Goal: Task Accomplishment & Management: Manage account settings

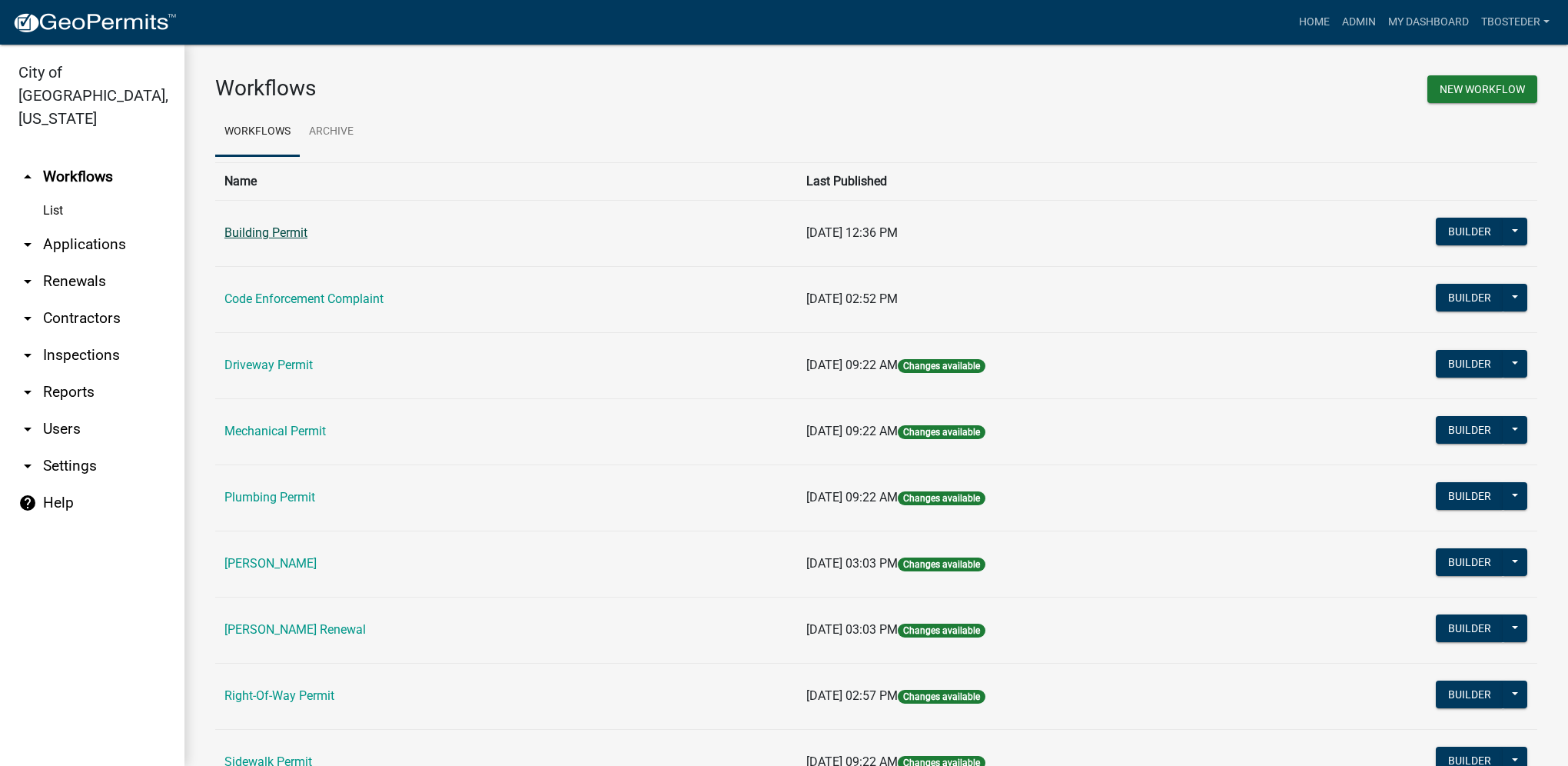
click at [240, 227] on link "Building Permit" at bounding box center [266, 233] width 83 height 15
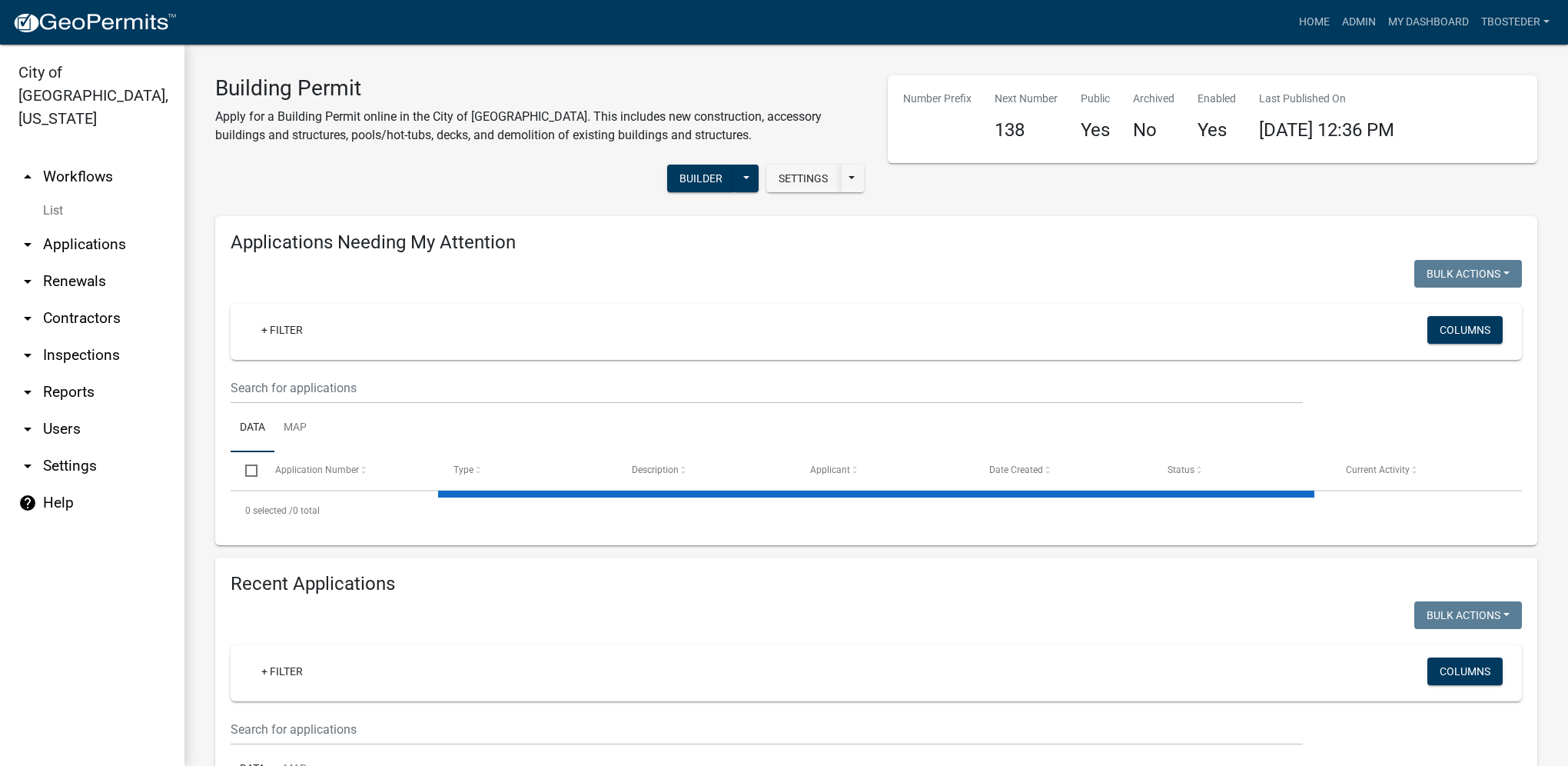
select select "1: 25"
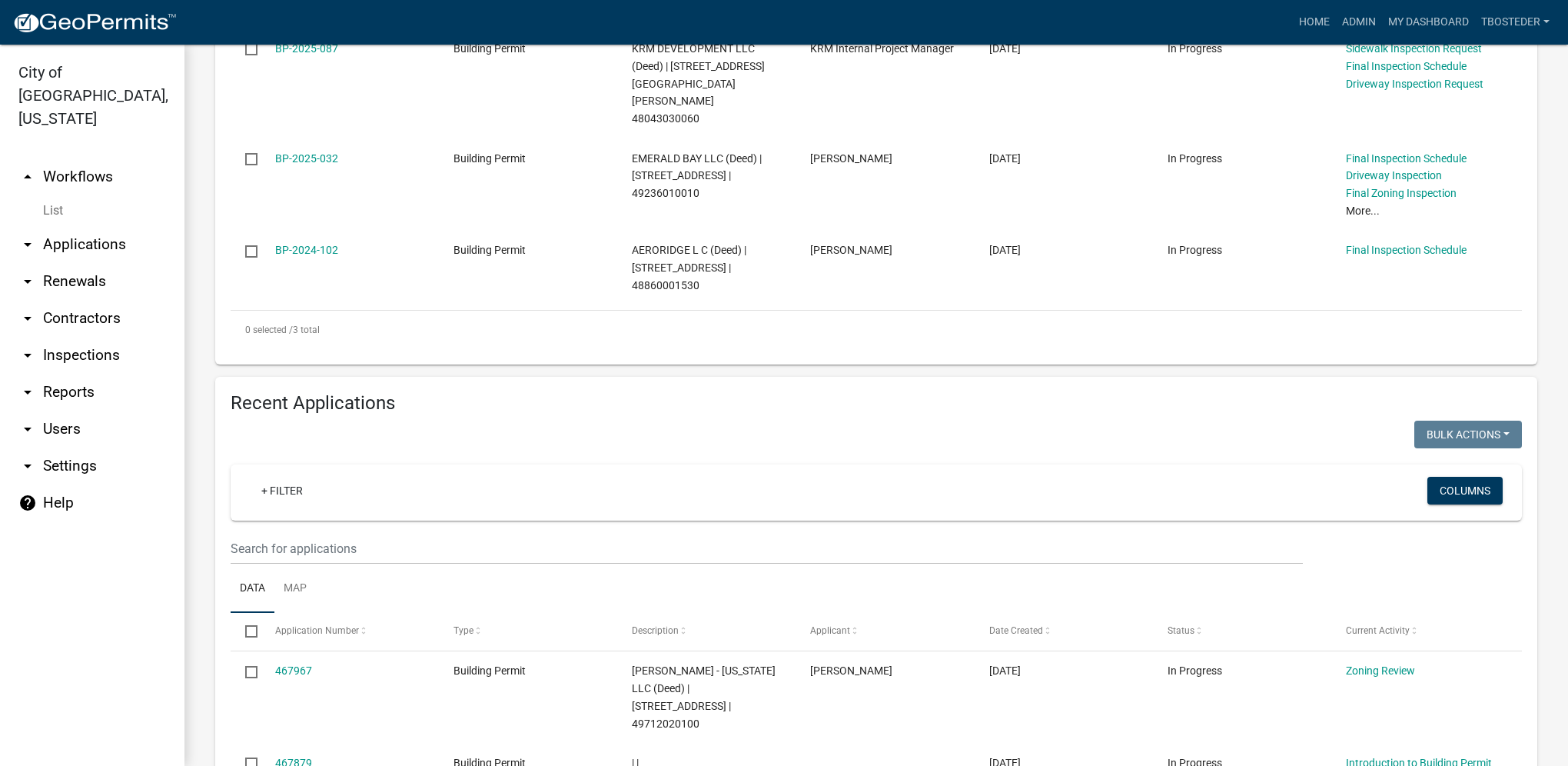
scroll to position [538, 0]
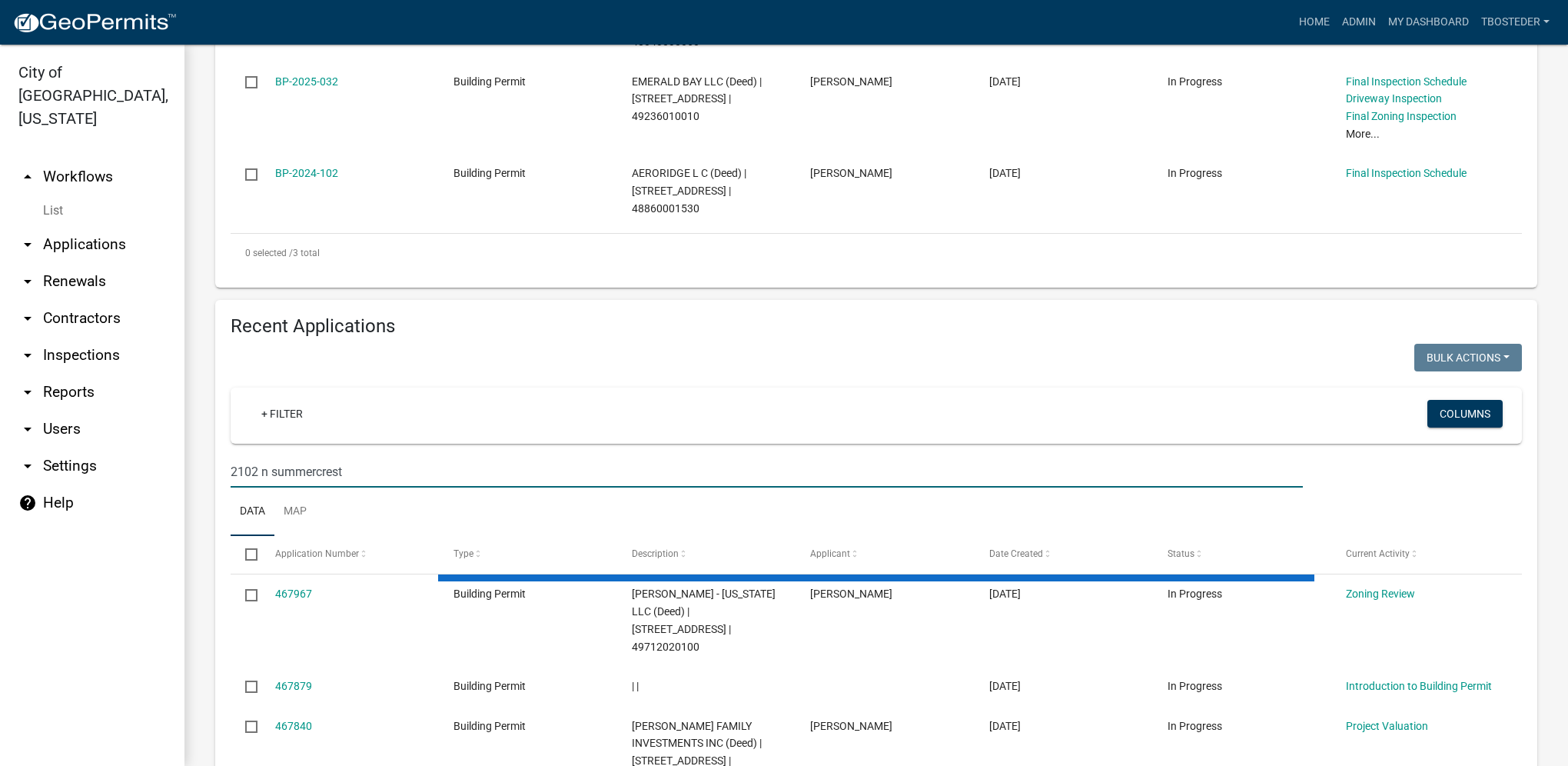
type input "2102 n summercrest"
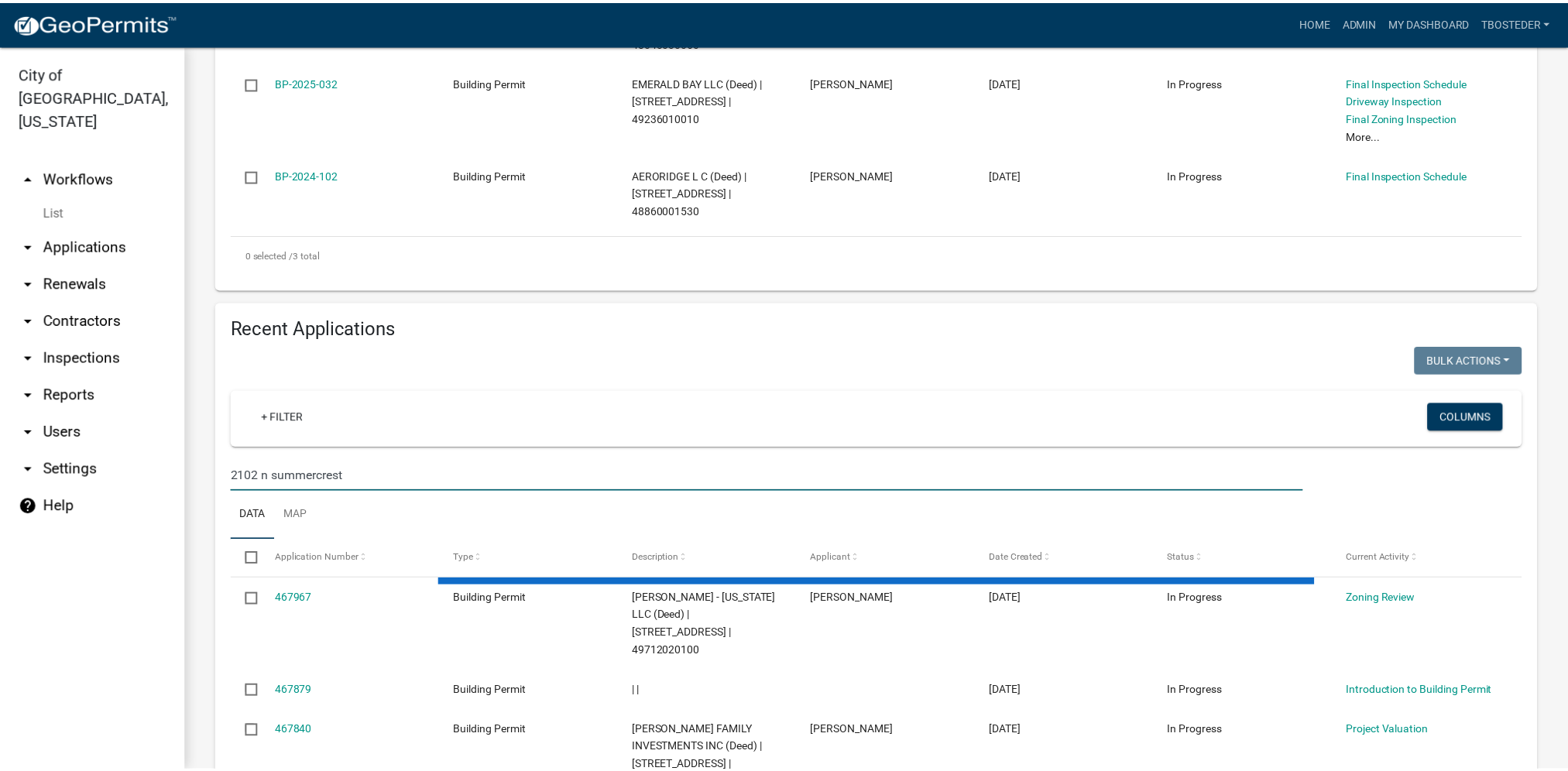
scroll to position [496, 0]
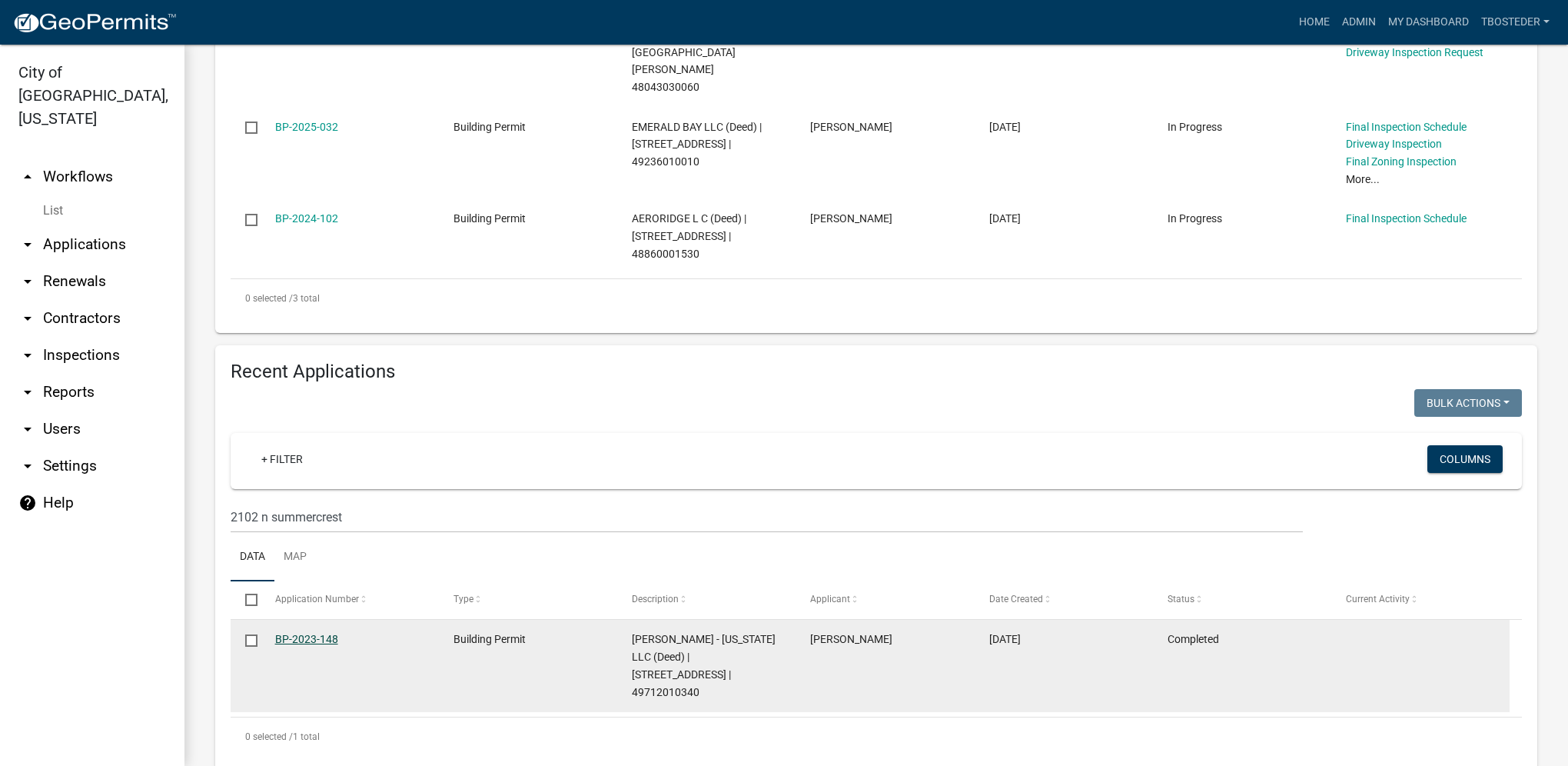
click at [298, 633] on link "BP-2023-148" at bounding box center [306, 638] width 63 height 12
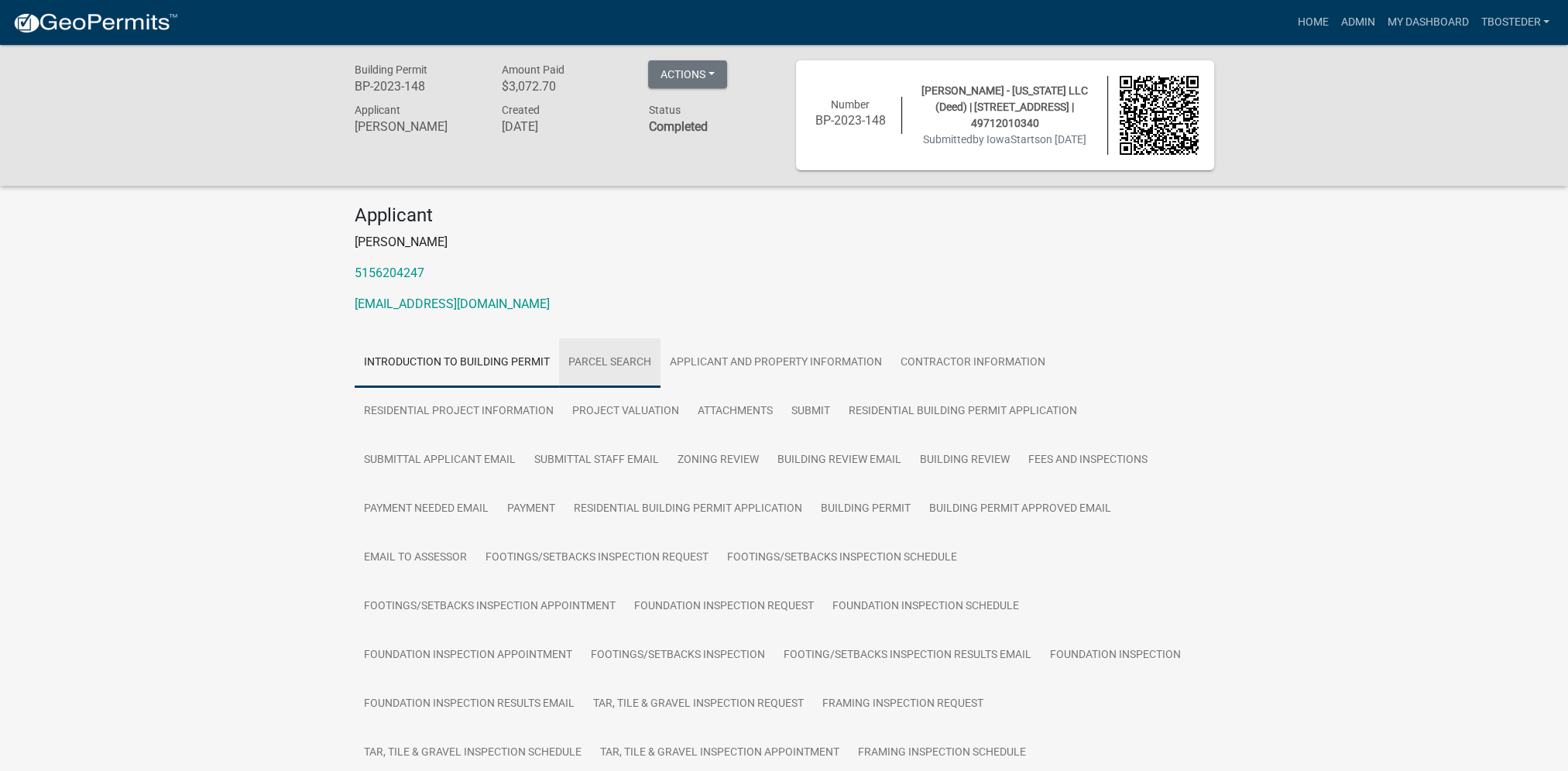
click at [644, 374] on link "Parcel search" at bounding box center [609, 363] width 101 height 49
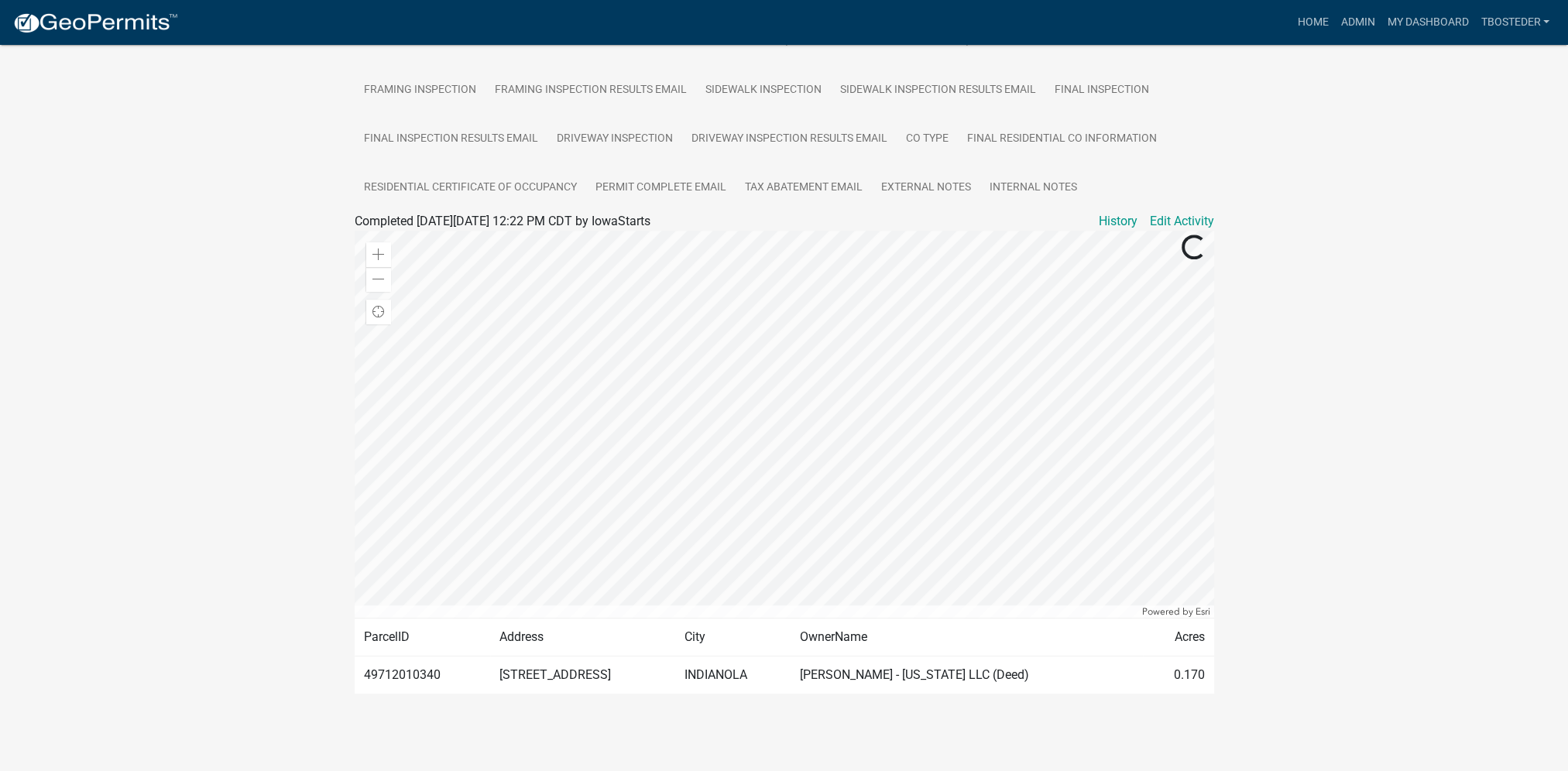
scroll to position [862, 0]
click at [930, 163] on link "External Notes" at bounding box center [925, 188] width 109 height 49
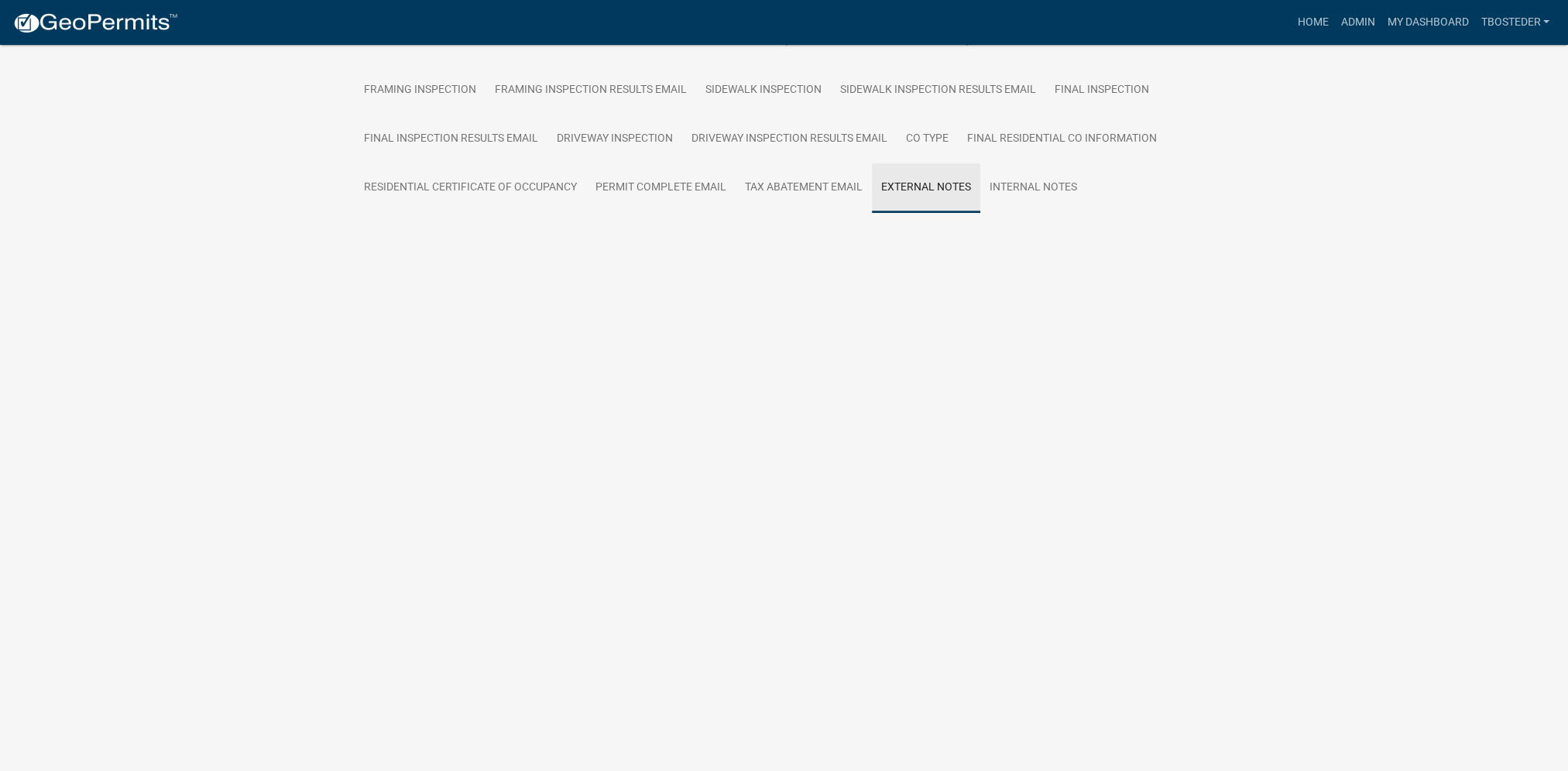
scroll to position [640, 0]
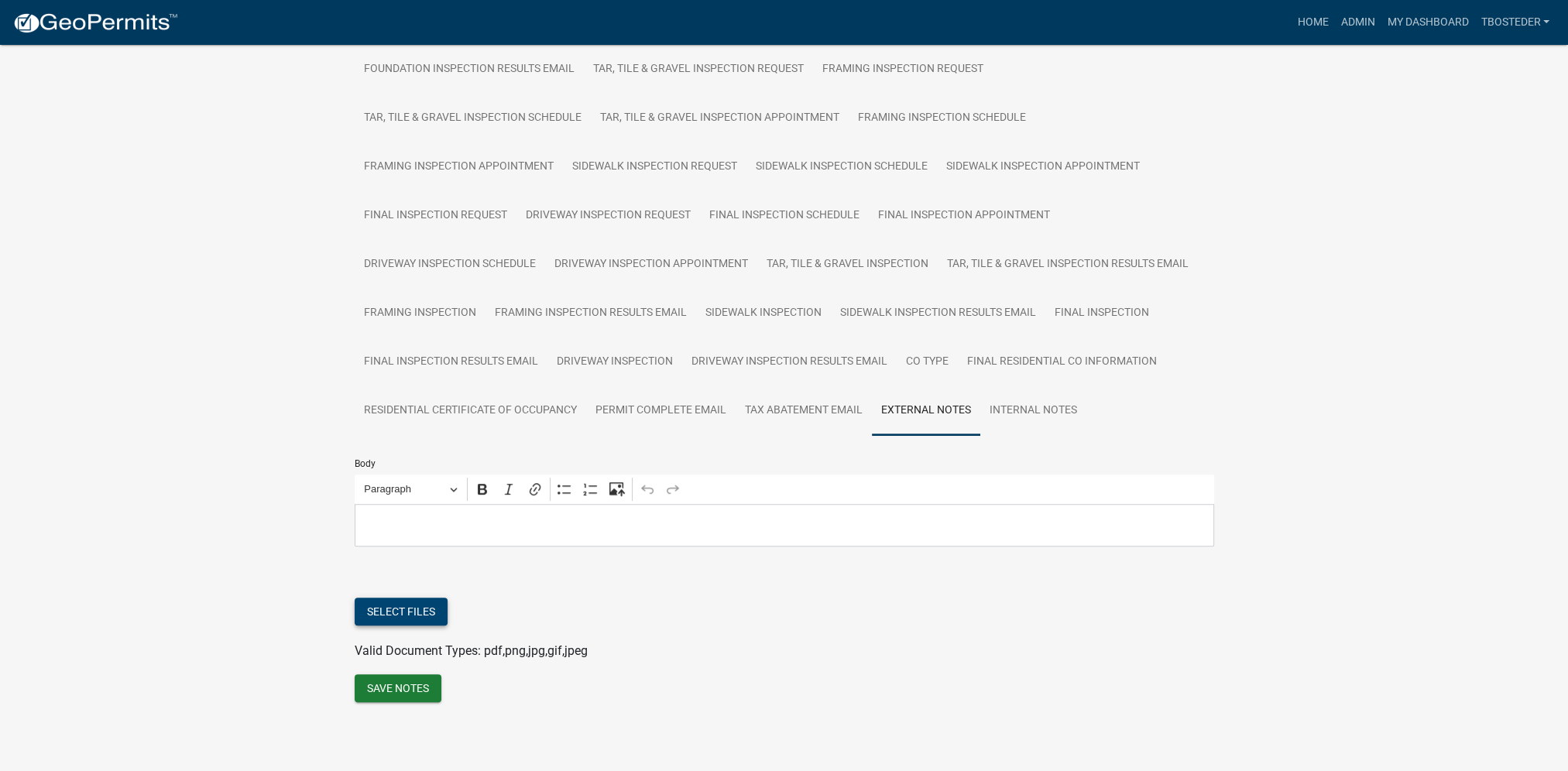
click at [413, 605] on button "Select files" at bounding box center [401, 610] width 93 height 27
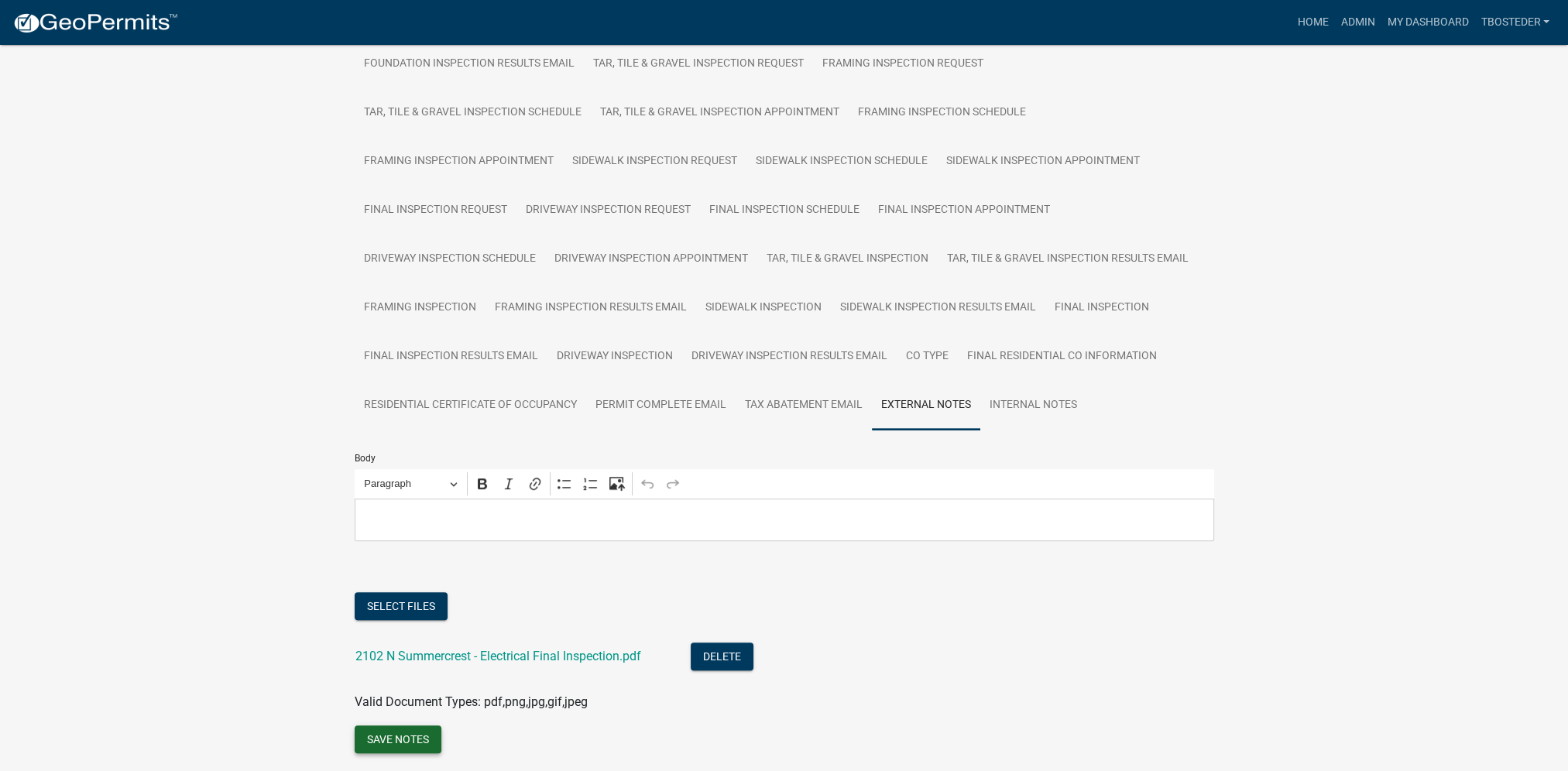
click at [403, 736] on button "Save Notes" at bounding box center [398, 738] width 87 height 27
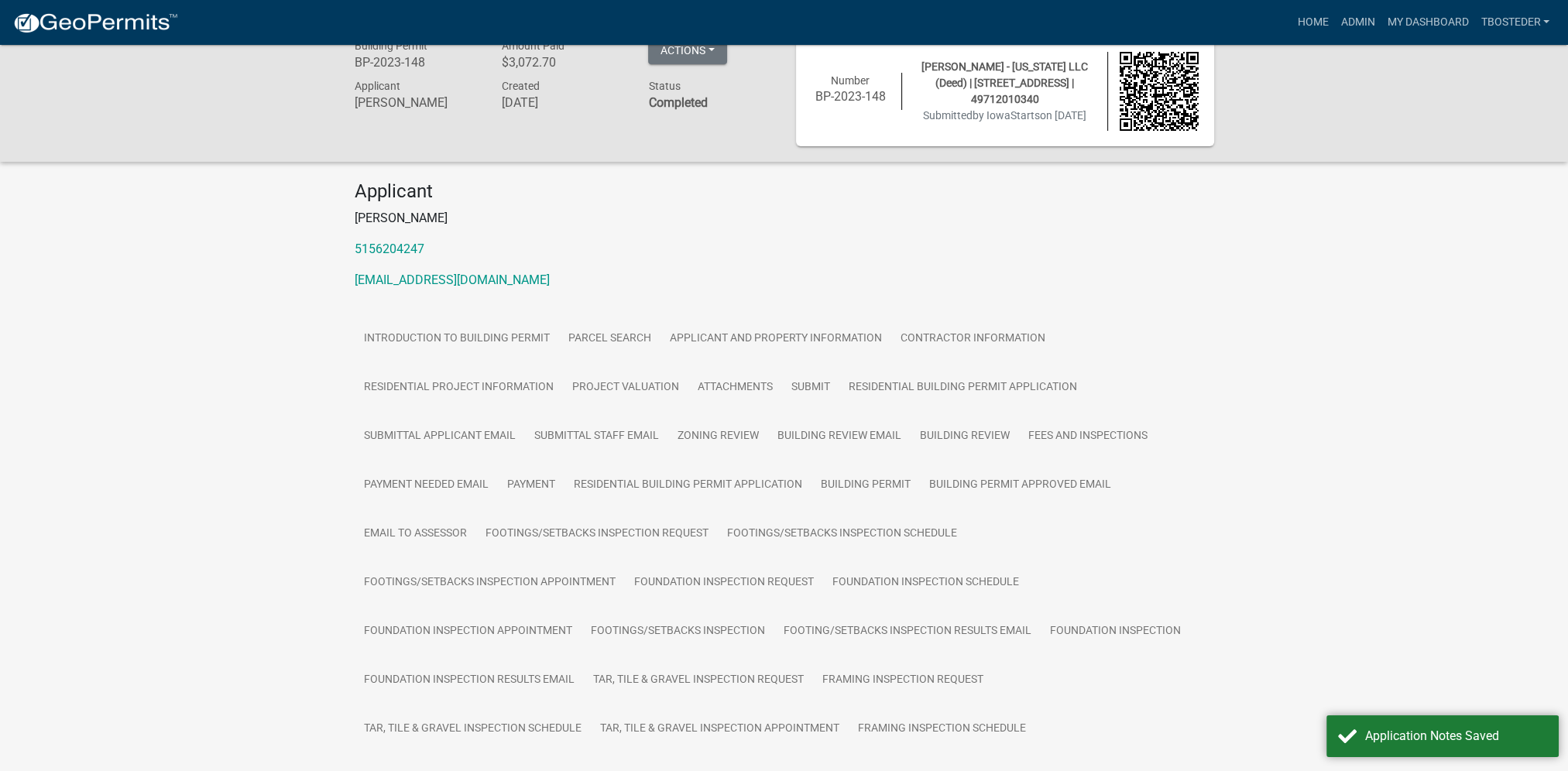
scroll to position [0, 0]
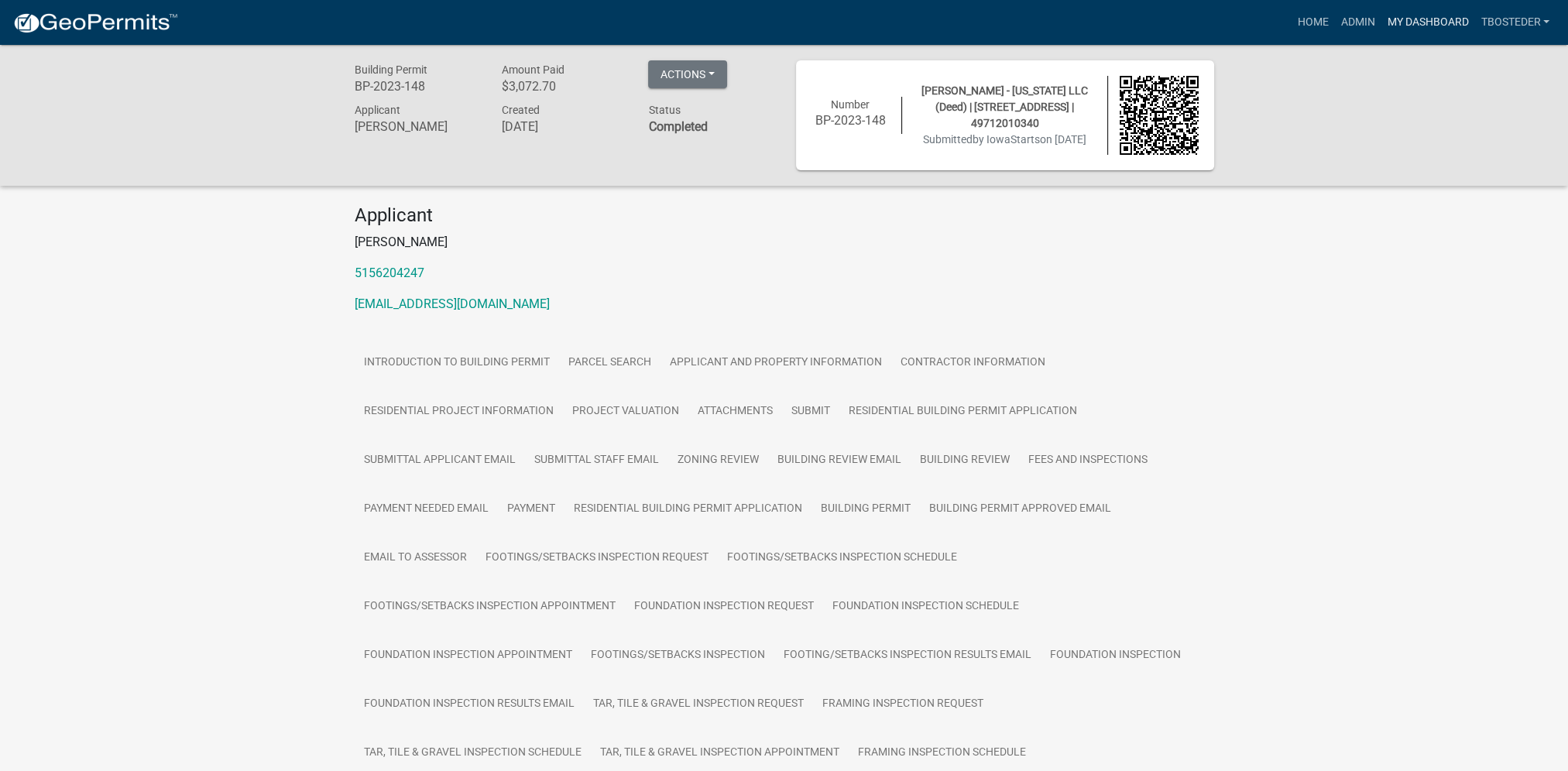
click at [1418, 33] on link "My Dashboard" at bounding box center [1426, 22] width 94 height 29
